Goal: Task Accomplishment & Management: Manage account settings

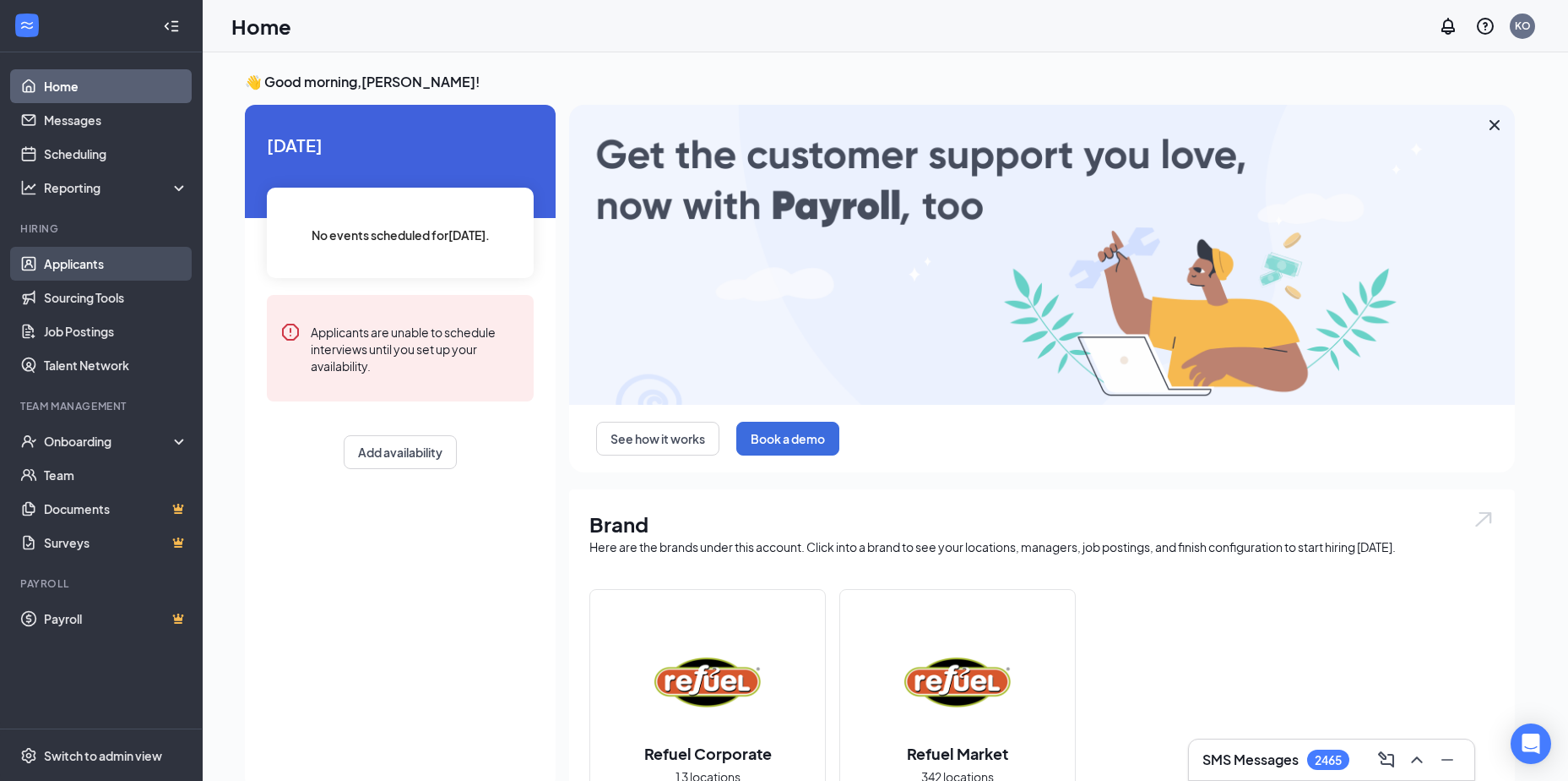
click at [100, 273] on link "Applicants" at bounding box center [115, 263] width 144 height 34
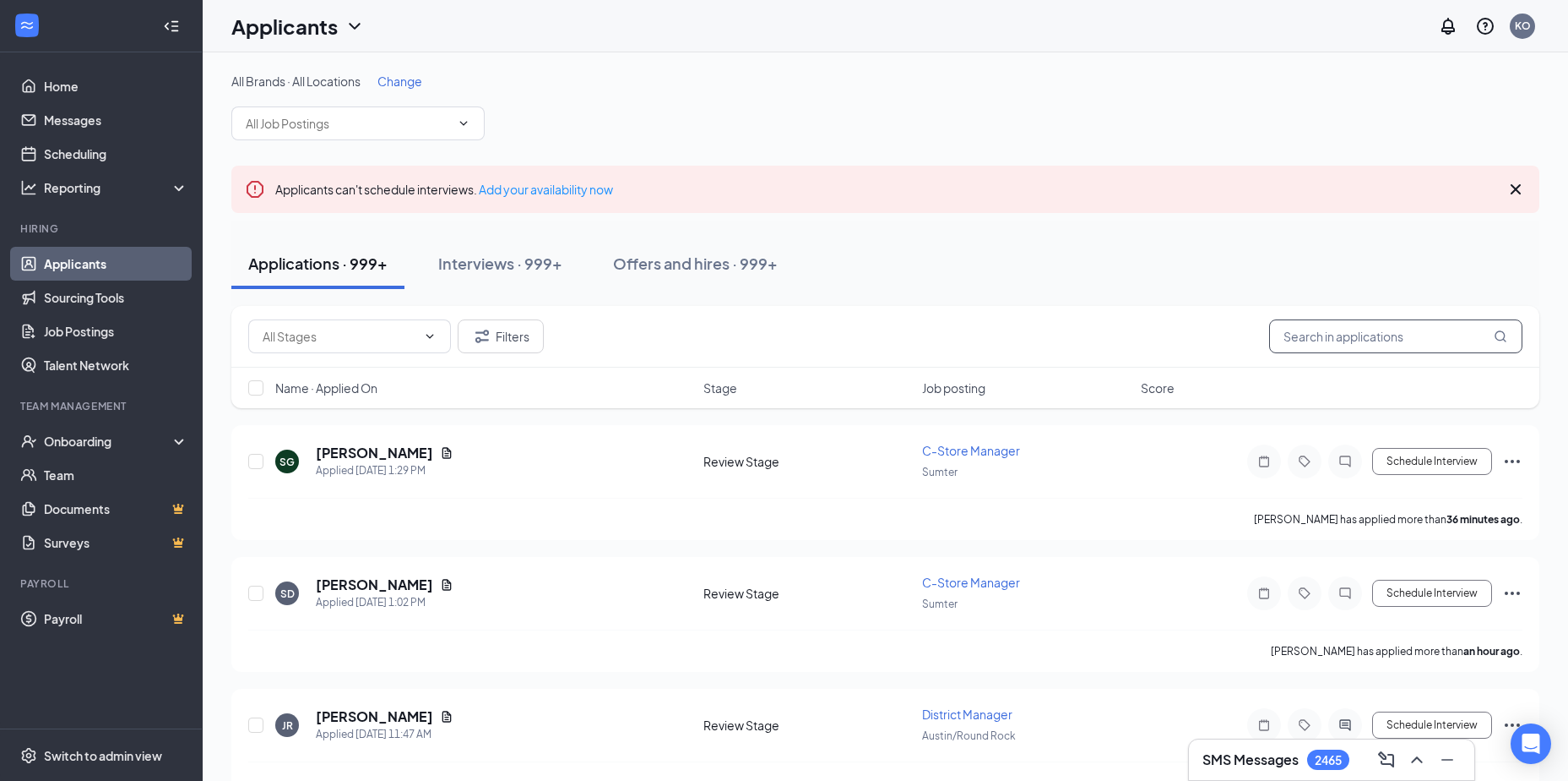
click at [1312, 337] on input "text" at bounding box center [1396, 335] width 253 height 34
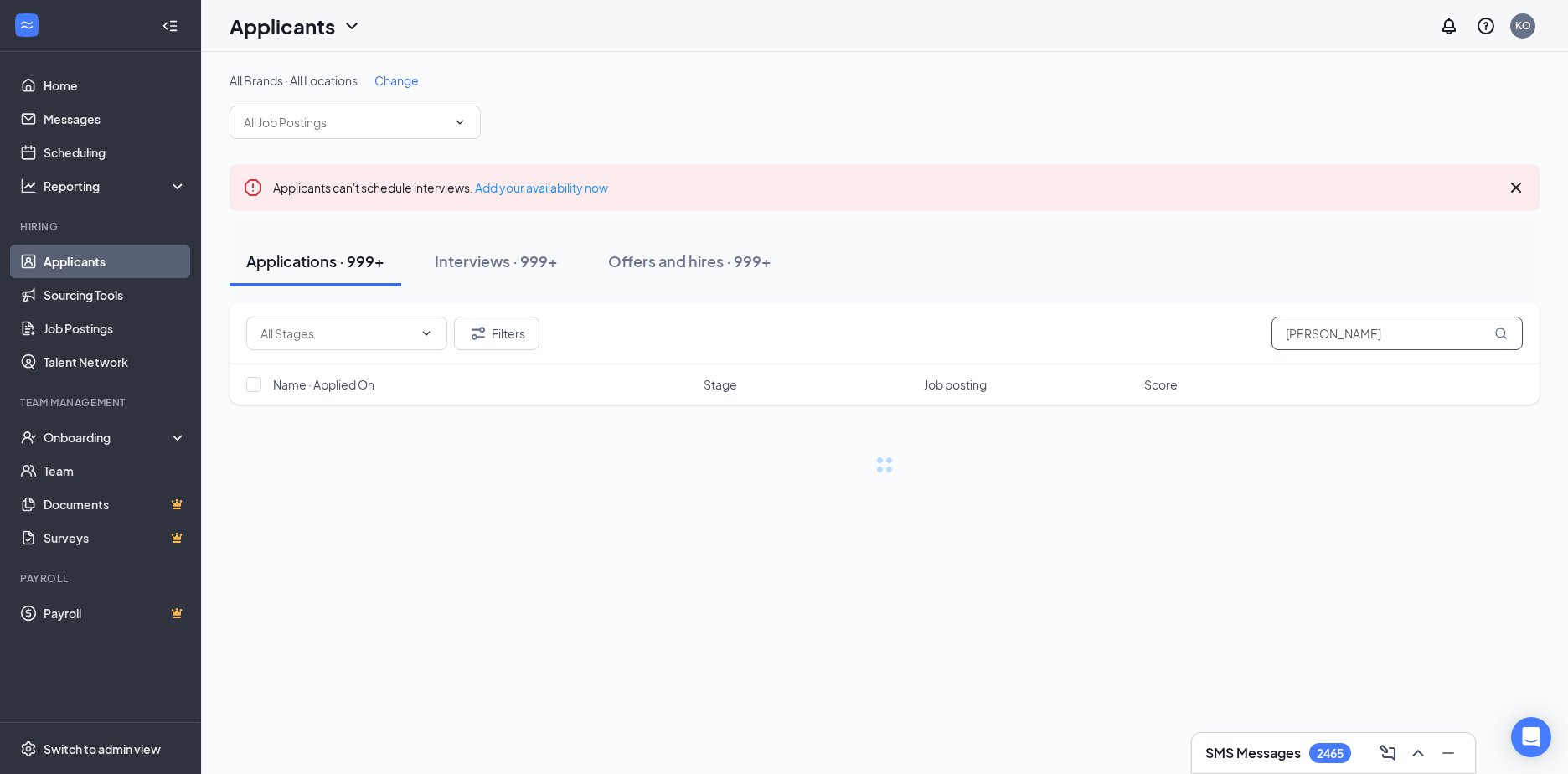
type input "[PERSON_NAME]"
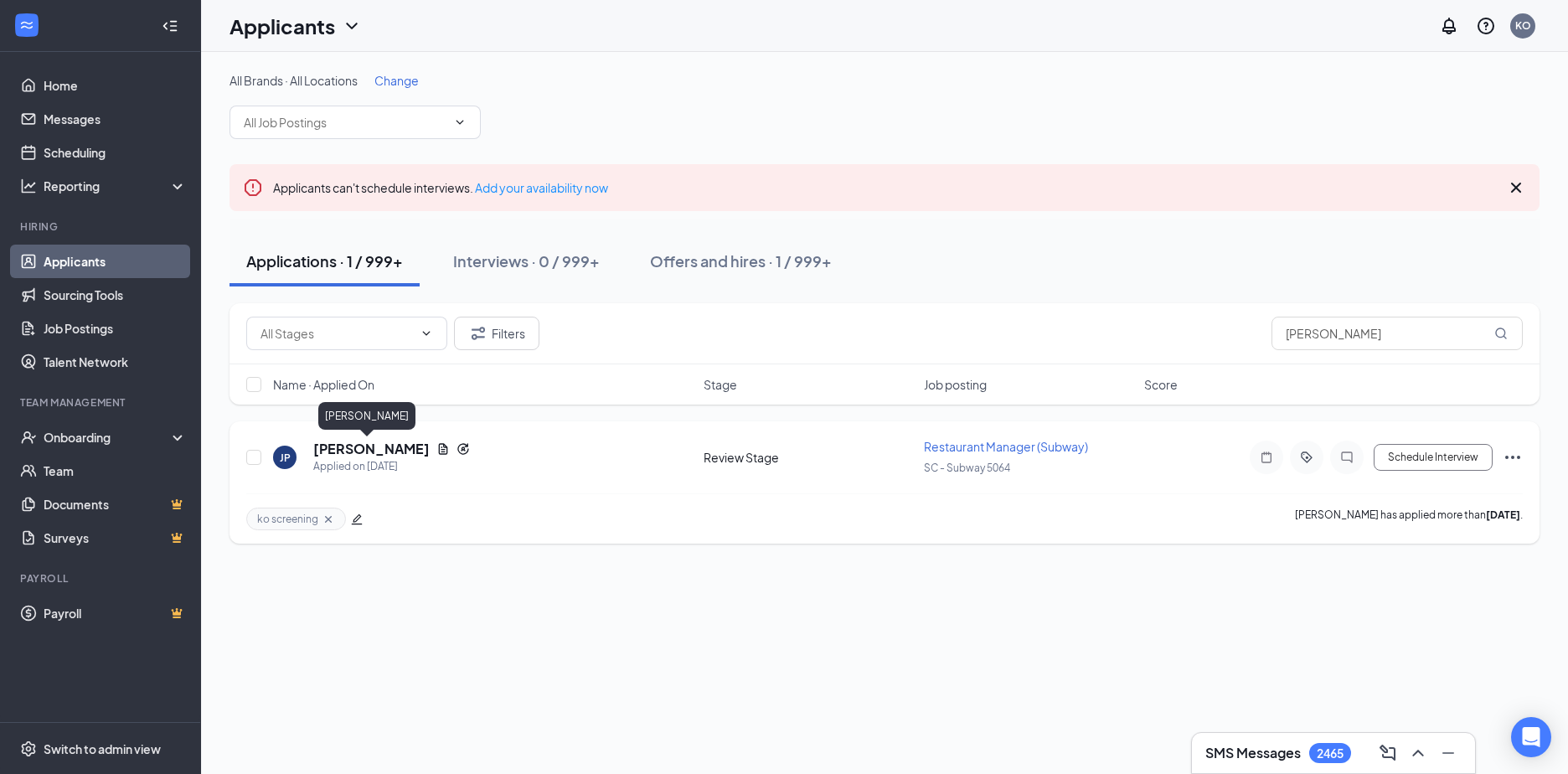
click at [382, 448] on h5 "[PERSON_NAME]" at bounding box center [371, 448] width 116 height 18
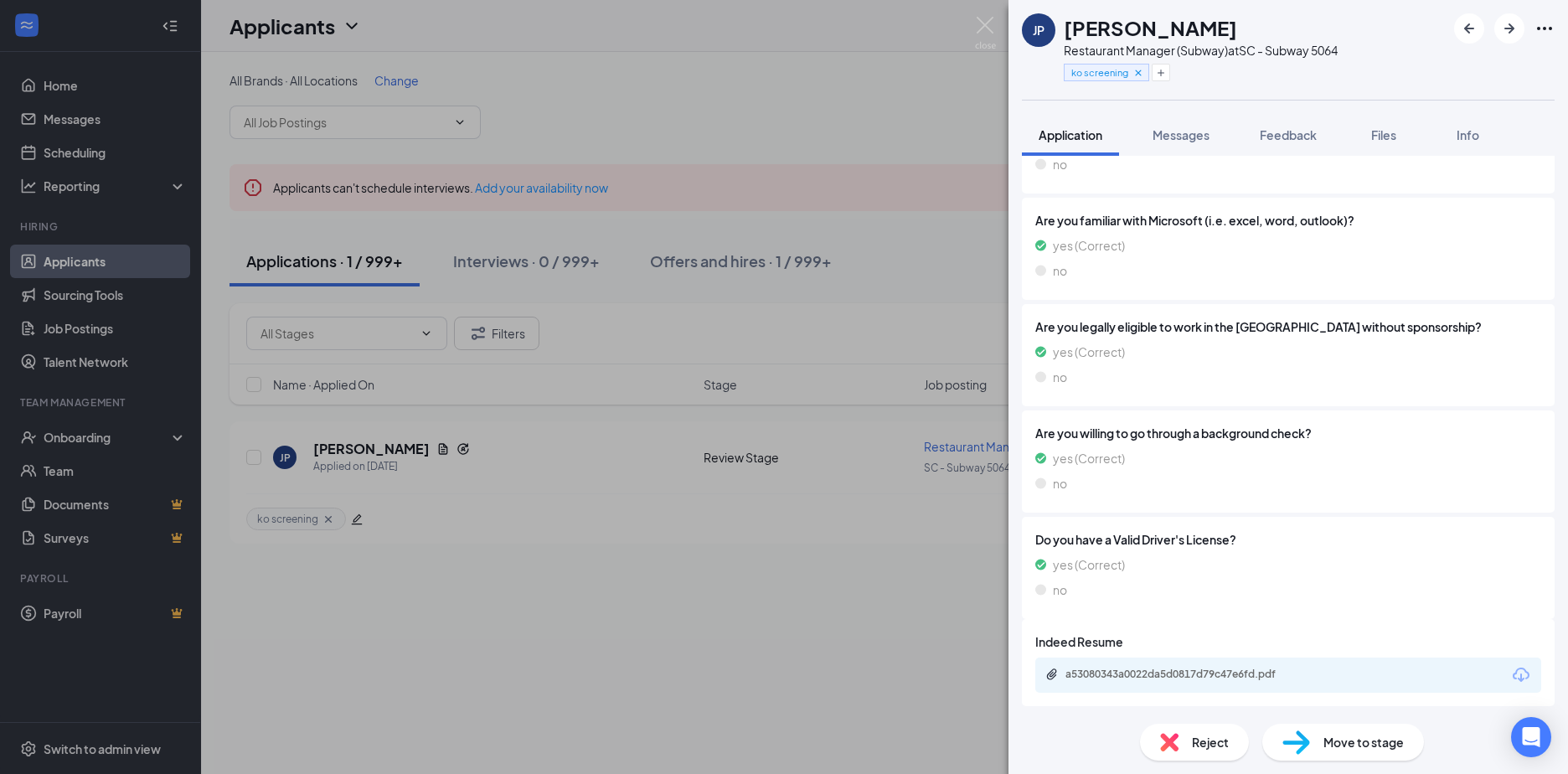
scroll to position [1238, 0]
click at [1141, 677] on div "a53080343a0022da5d0817d79c47e6fd.pdf" at bounding box center [1183, 672] width 235 height 13
